Goal: Task Accomplishment & Management: Manage account settings

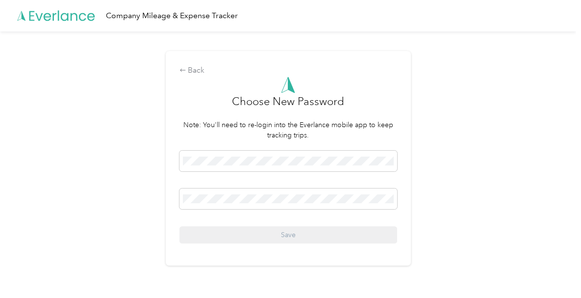
click at [168, 262] on div "Back Choose New Password Note: You'll need to re-login into the Everlance mobil…" at bounding box center [288, 158] width 245 height 214
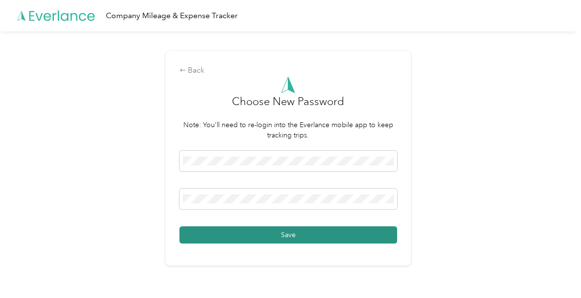
click at [310, 240] on button "Save" at bounding box center [289, 234] width 218 height 17
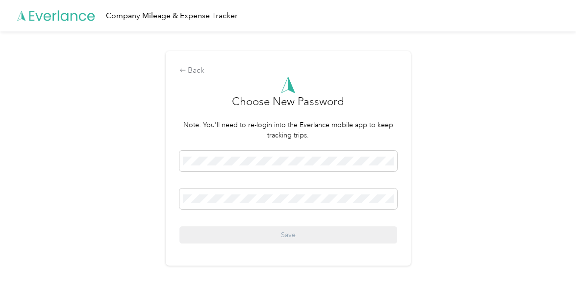
click at [459, 188] on div "Back Choose New Password Note: You'll need to re-login into the Everlance mobil…" at bounding box center [288, 162] width 577 height 262
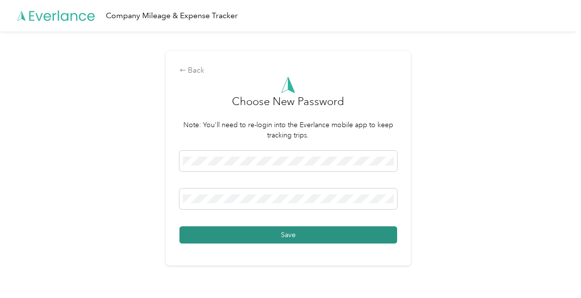
click at [334, 238] on button "Save" at bounding box center [289, 234] width 218 height 17
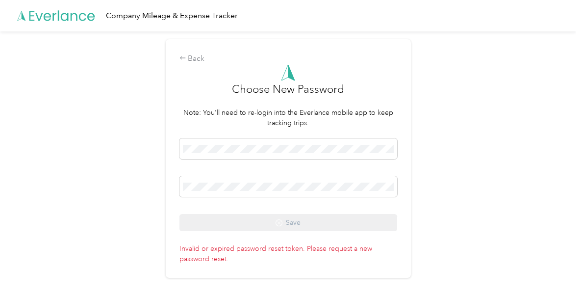
click at [354, 252] on p "Invalid or expired password reset token. Please request a new password reset." at bounding box center [289, 252] width 218 height 24
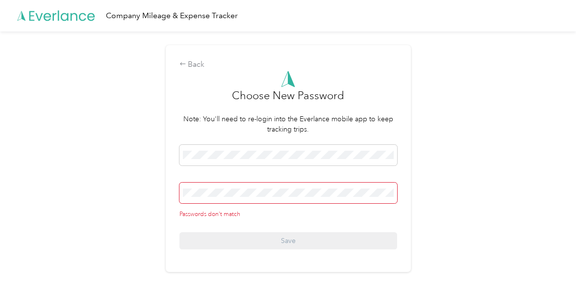
click at [309, 219] on div "Passwords don't match Save" at bounding box center [289, 197] width 218 height 105
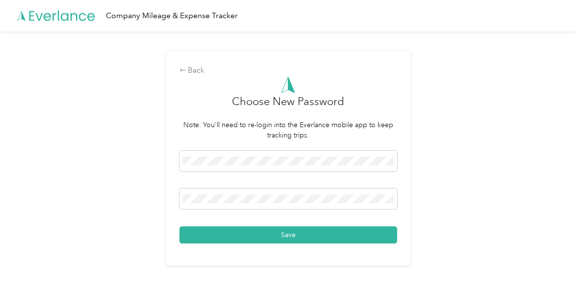
click at [486, 158] on div "Back Choose New Password Note: You'll need to re-login into the Everlance mobil…" at bounding box center [288, 162] width 577 height 262
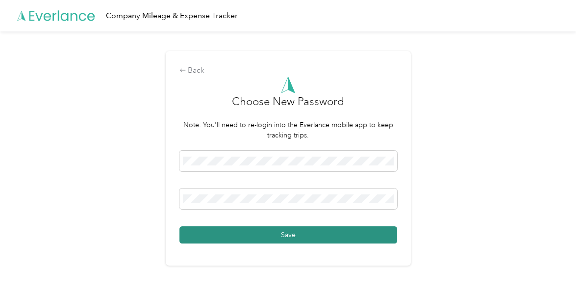
click at [273, 236] on button "Save" at bounding box center [289, 234] width 218 height 17
